Goal: Transaction & Acquisition: Purchase product/service

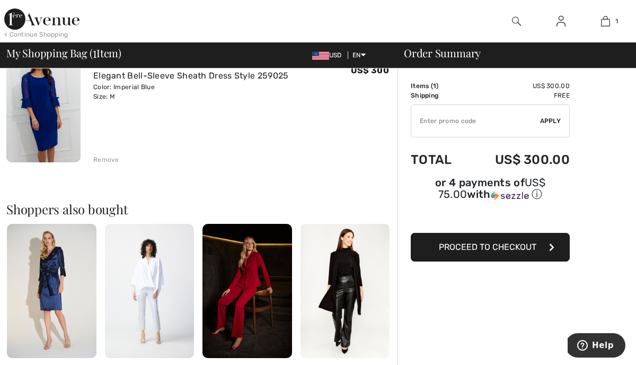
scroll to position [112, 0]
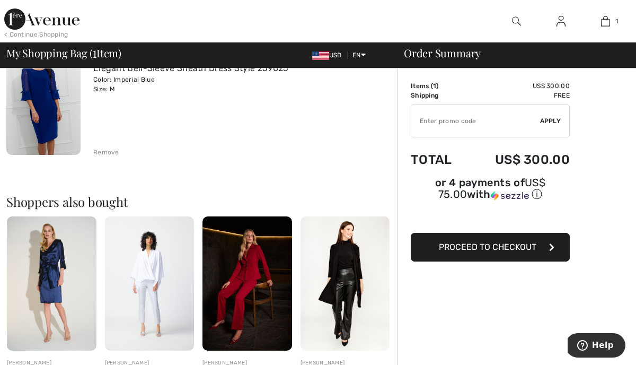
click at [474, 250] on span "Proceed to Checkout" at bounding box center [488, 247] width 98 height 10
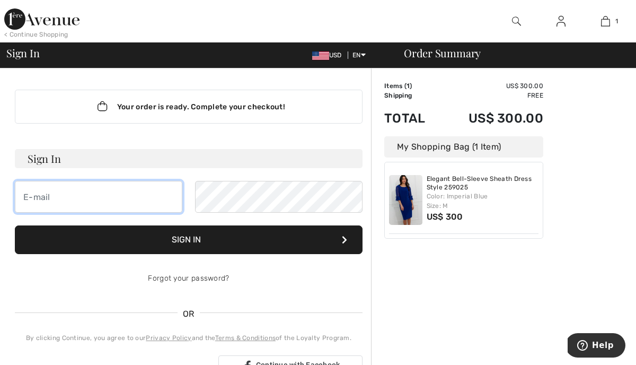
click at [81, 200] on input "email" at bounding box center [98, 197] width 167 height 32
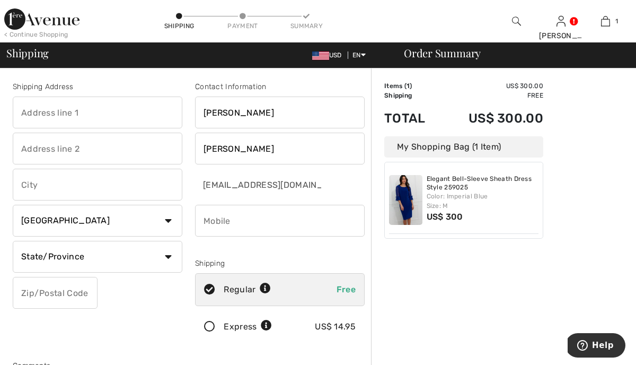
click at [108, 117] on input "text" at bounding box center [98, 112] width 170 height 32
type input "[STREET_ADDRESS]"
type input "Sarasota"
select select "US"
select select "FL"
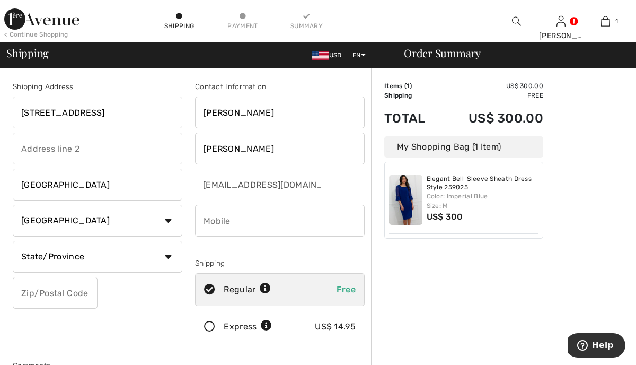
type input "34240-1290"
type input "5089011250"
type input "342401290"
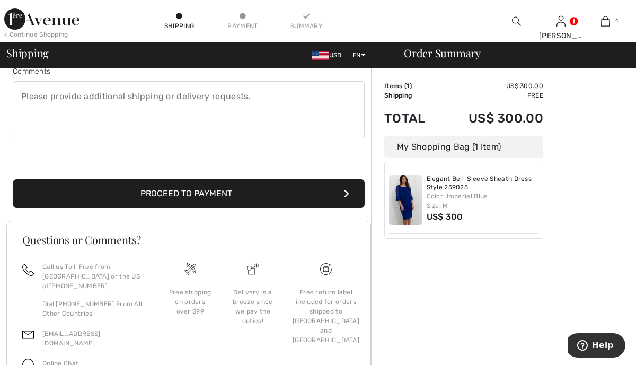
scroll to position [310, 0]
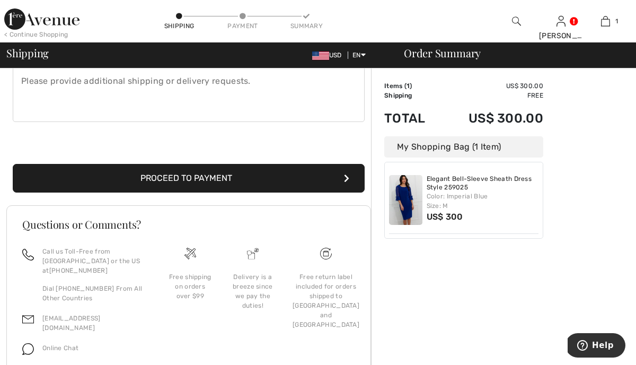
click at [178, 178] on button "Proceed to Payment" at bounding box center [189, 178] width 352 height 29
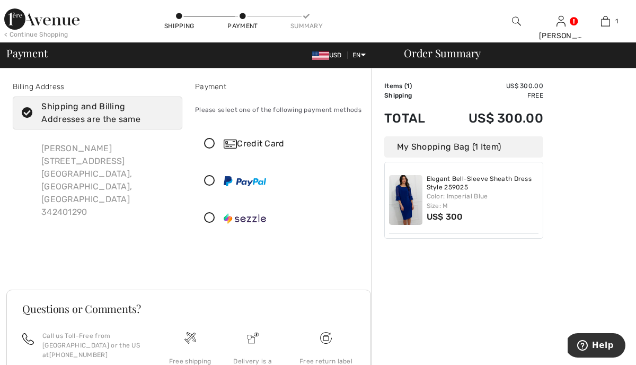
click at [209, 139] on icon at bounding box center [210, 143] width 28 height 11
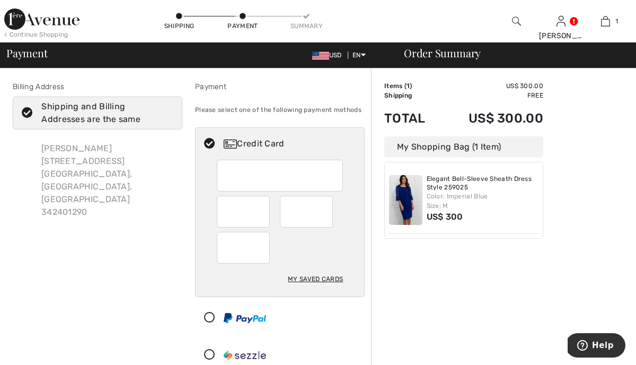
click at [287, 214] on div at bounding box center [306, 212] width 53 height 32
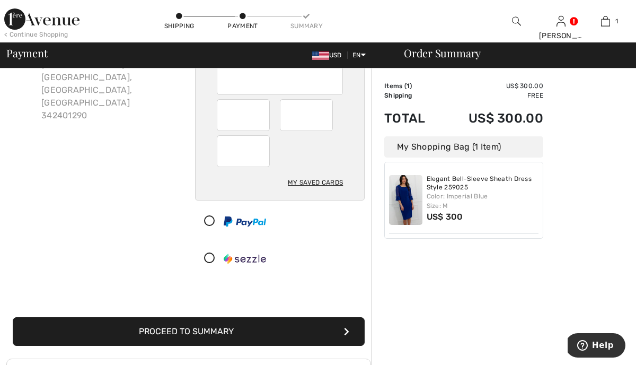
scroll to position [184, 0]
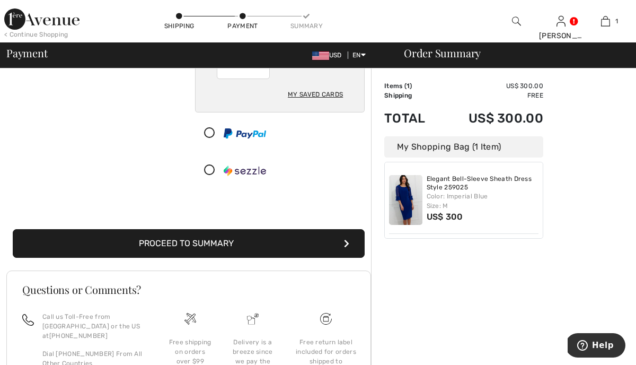
click at [205, 243] on button "Proceed to Summary" at bounding box center [189, 243] width 352 height 29
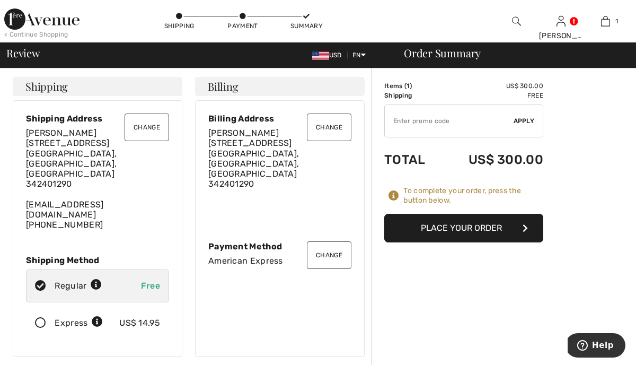
click at [42, 317] on icon at bounding box center [40, 322] width 28 height 11
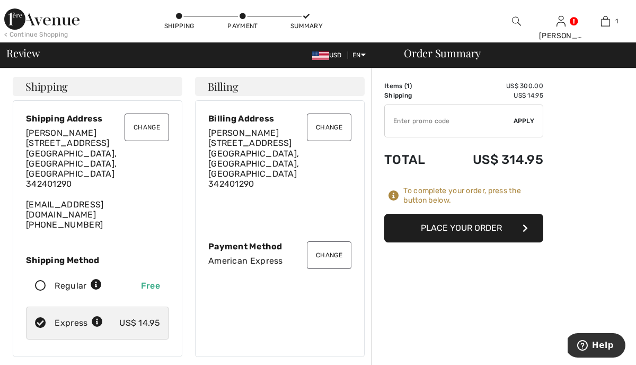
click at [461, 230] on button "Place Your Order" at bounding box center [463, 228] width 159 height 29
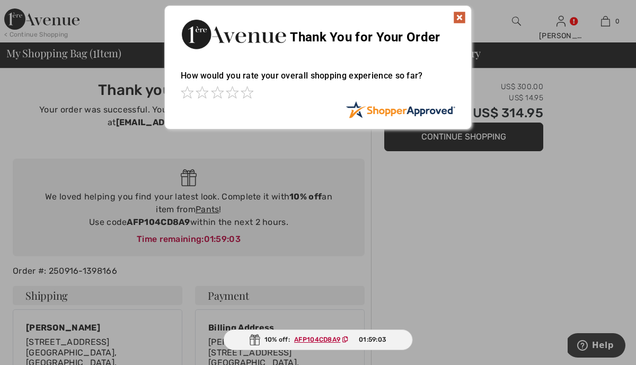
click at [461, 14] on img at bounding box center [459, 17] width 13 height 13
